Goal: Information Seeking & Learning: Learn about a topic

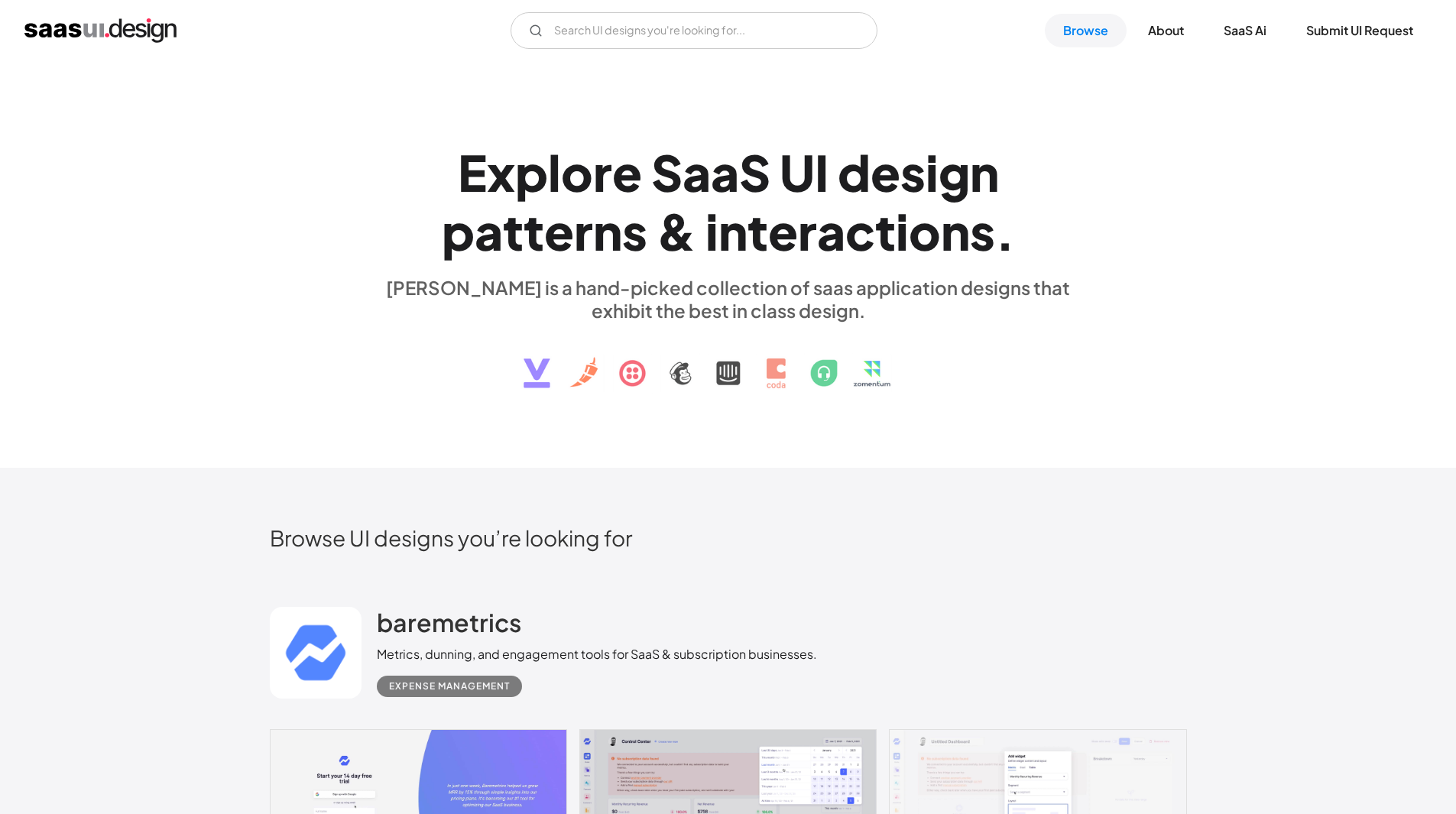
scroll to position [13688, 0]
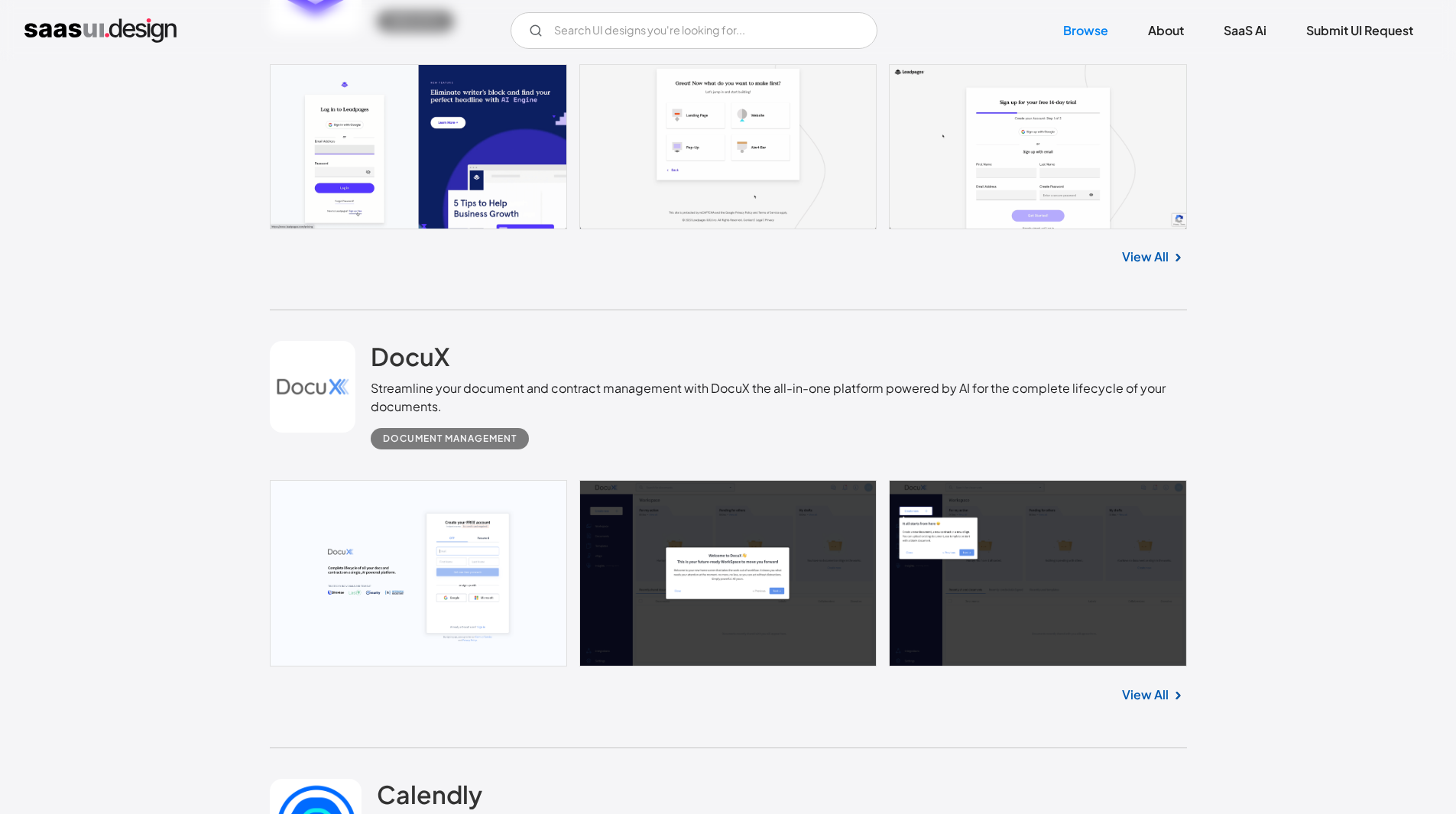
click at [1136, 248] on link "View All" at bounding box center [1145, 257] width 46 height 18
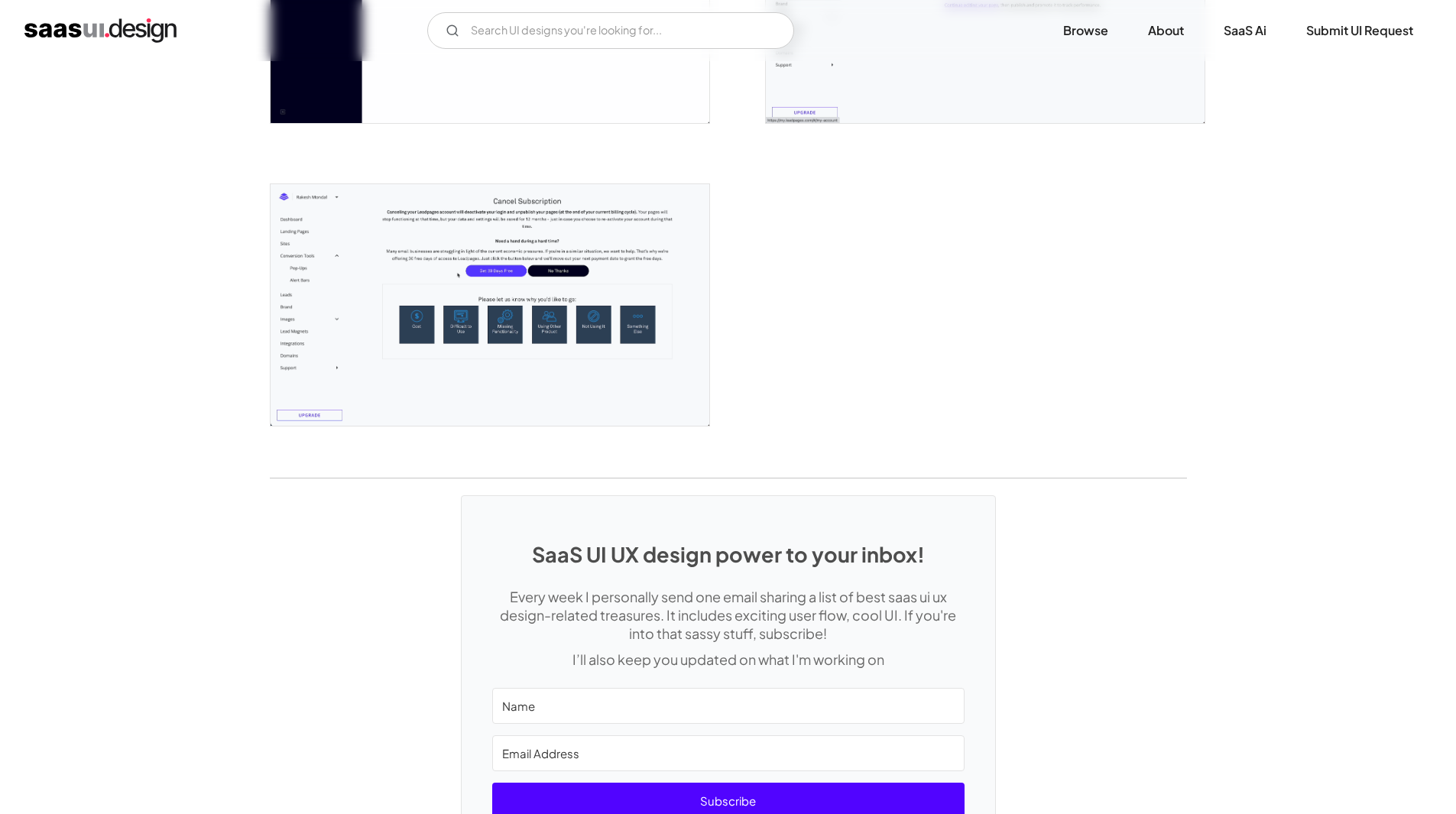
scroll to position [3976, 0]
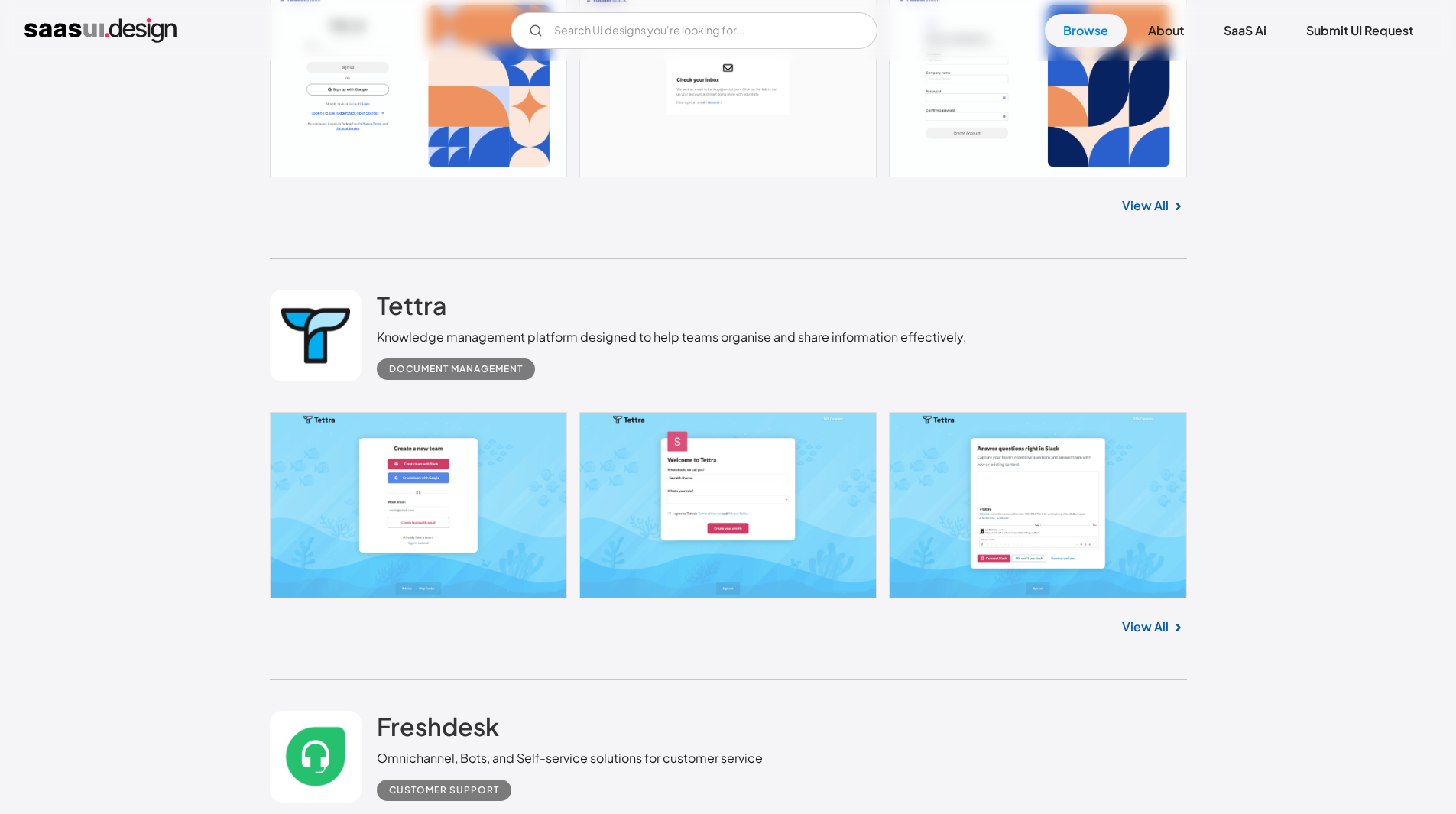
scroll to position [9655, 0]
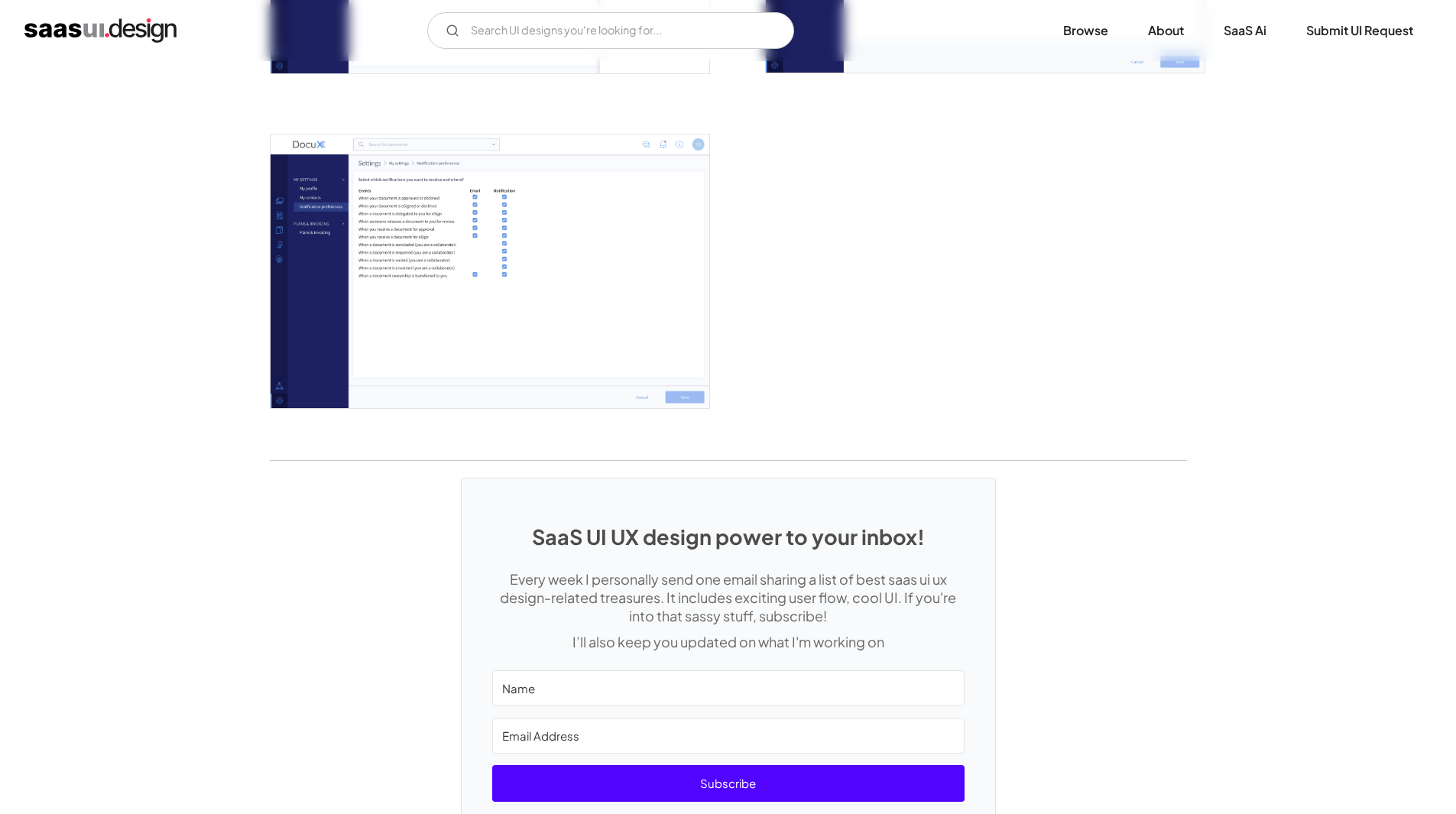
scroll to position [3671, 0]
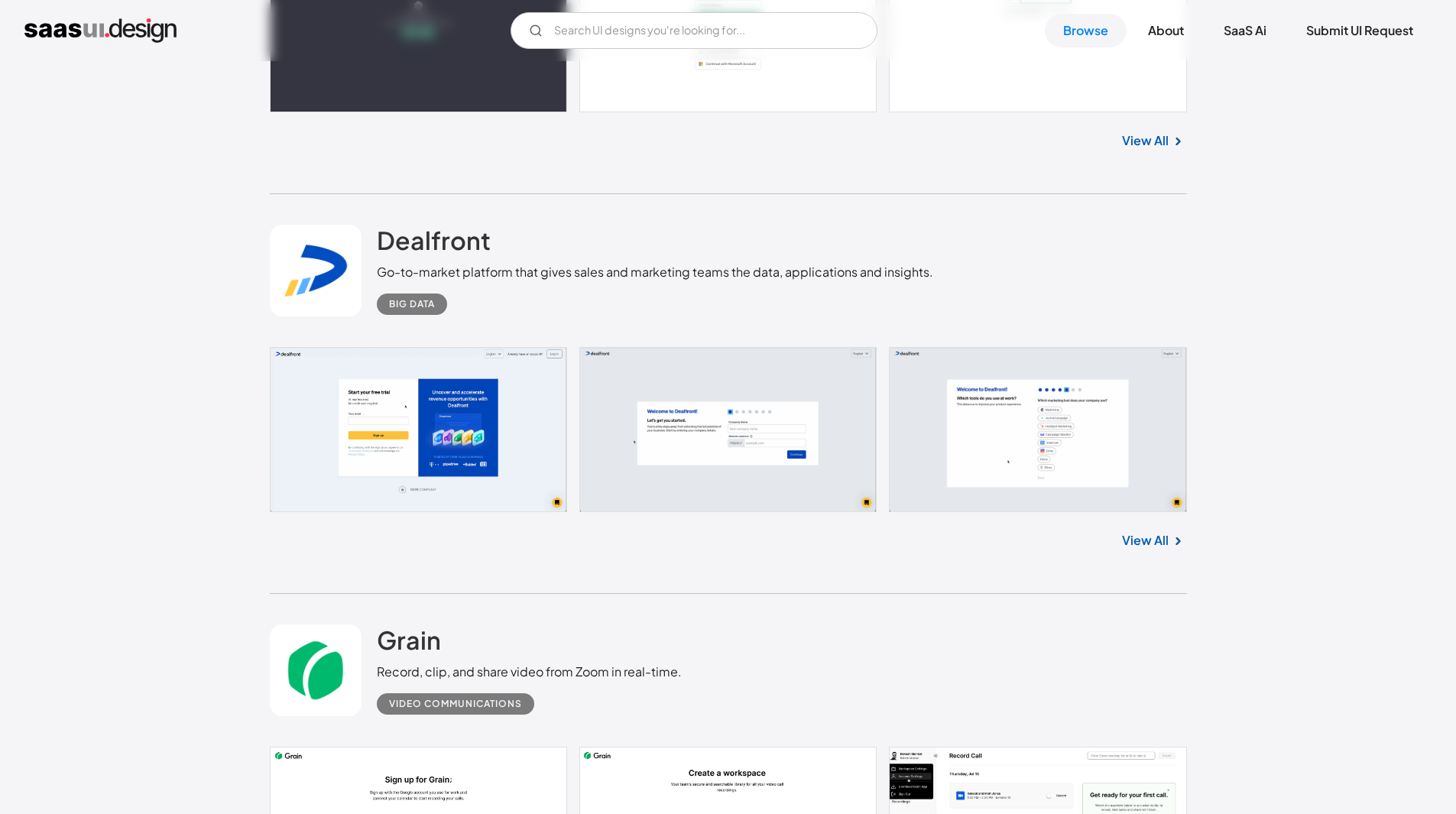
scroll to position [11099, 0]
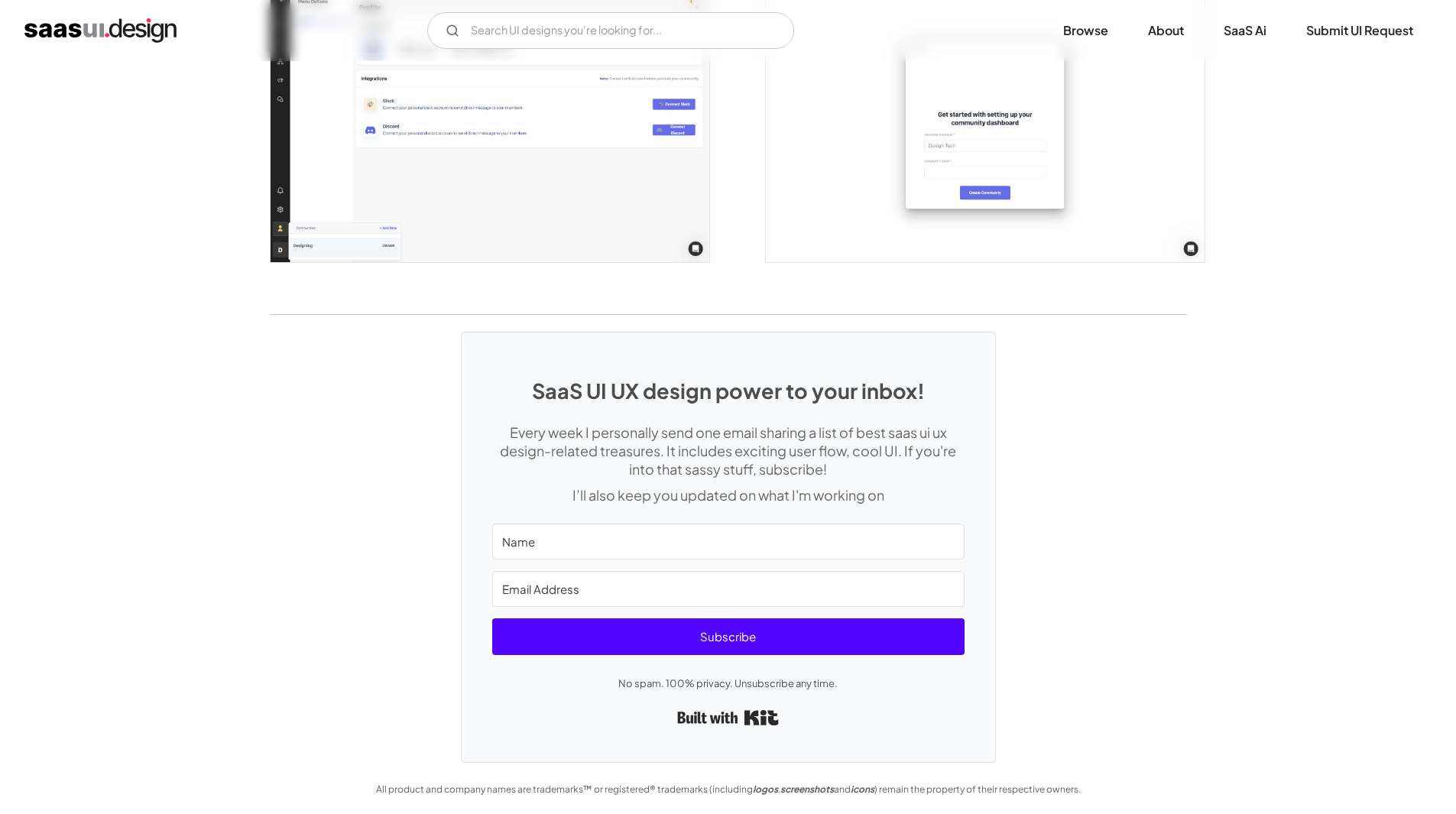
scroll to position [4062, 0]
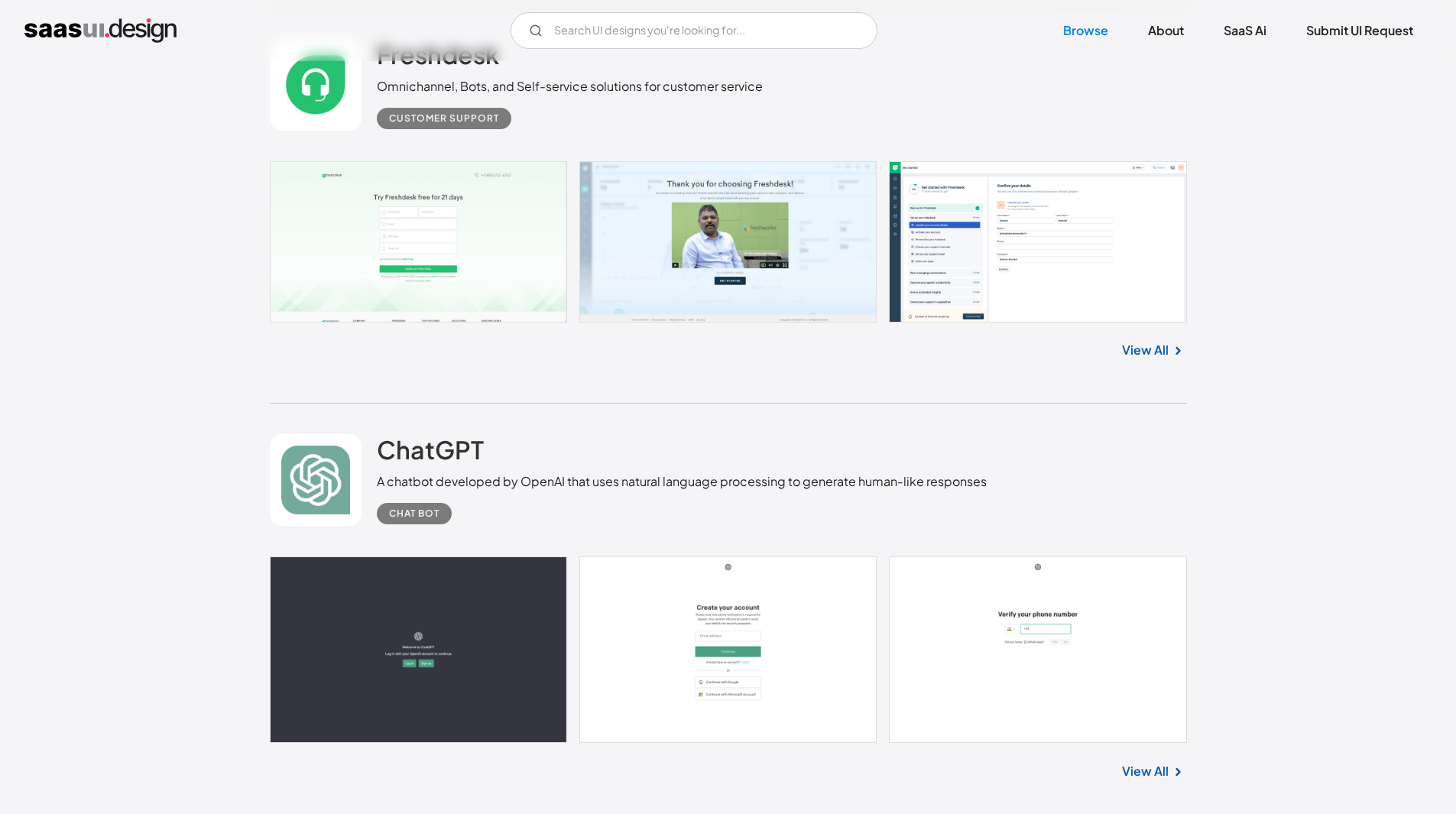
scroll to position [10659, 0]
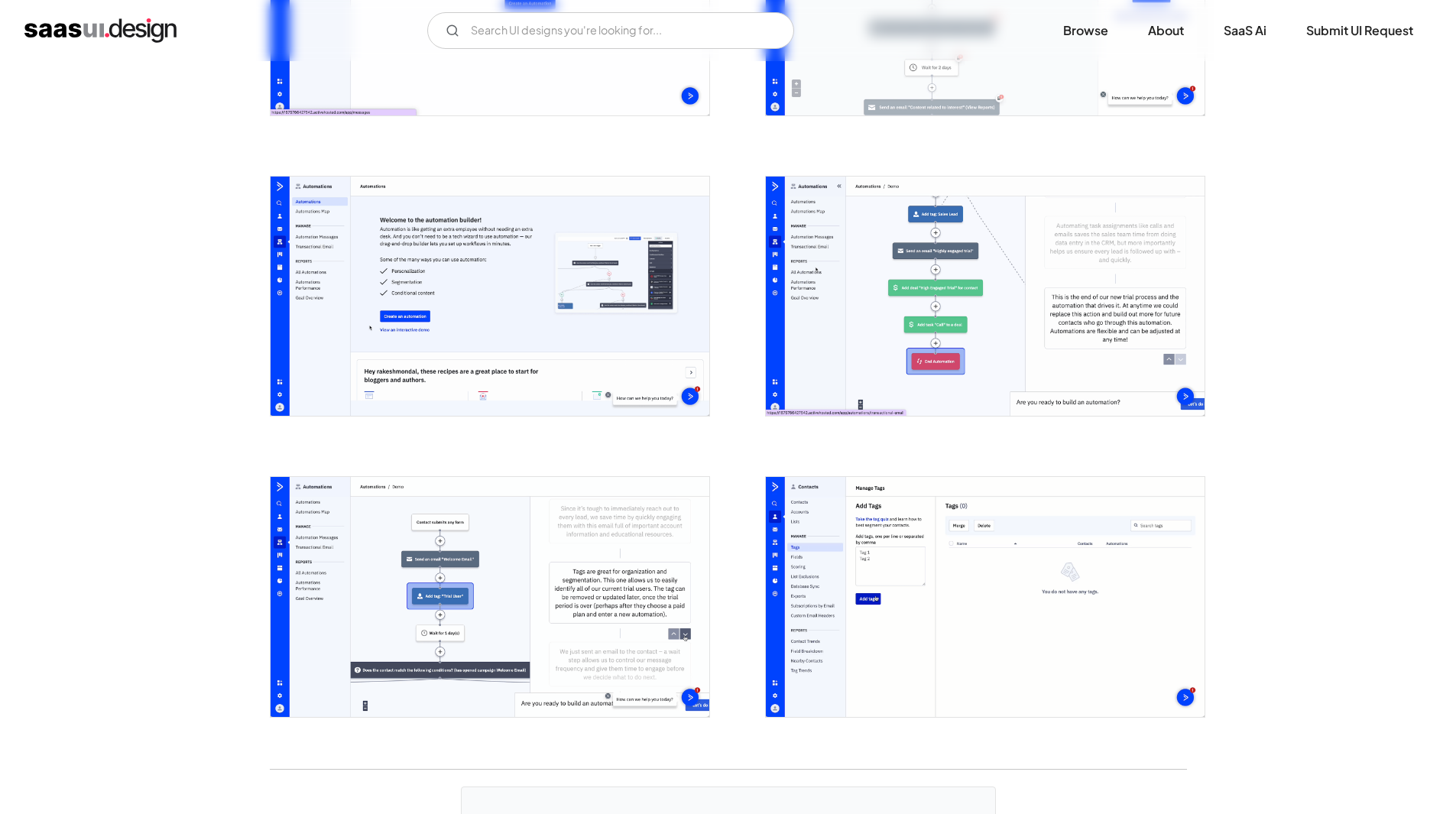
scroll to position [3191, 0]
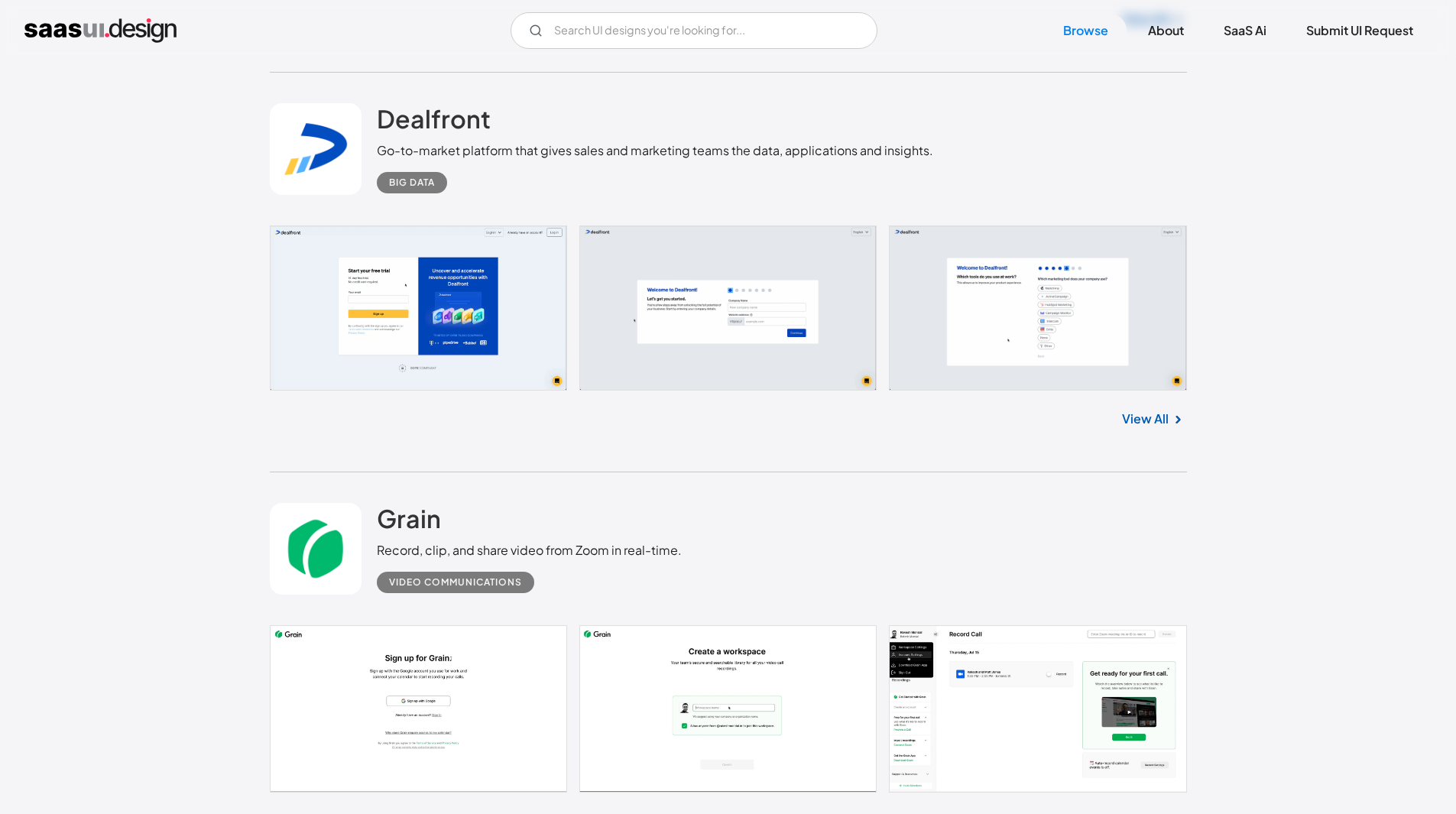
scroll to position [11130, 0]
